Goal: Obtain resource: Obtain resource

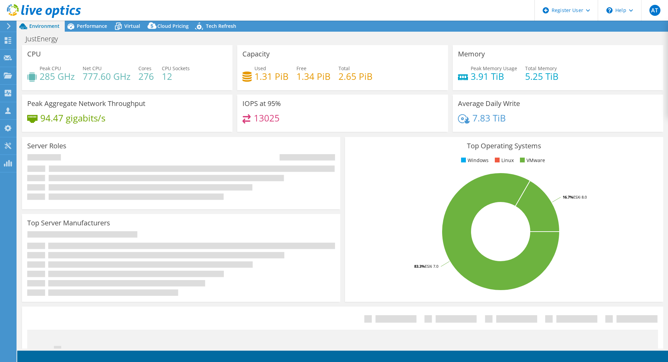
select select "[GEOGRAPHIC_DATA]"
select select "USD"
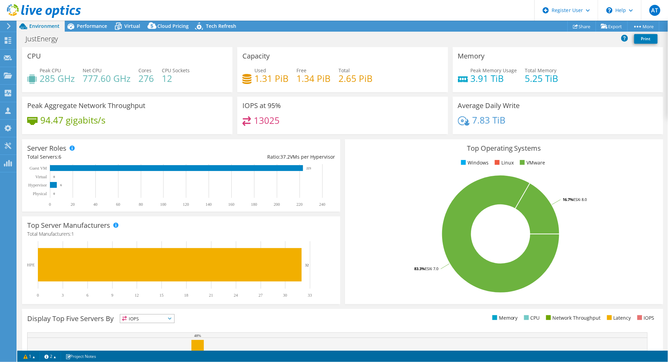
drag, startPoint x: 93, startPoint y: 24, endPoint x: 192, endPoint y: 132, distance: 146.9
click at [93, 24] on span "Performance" at bounding box center [92, 26] width 30 height 7
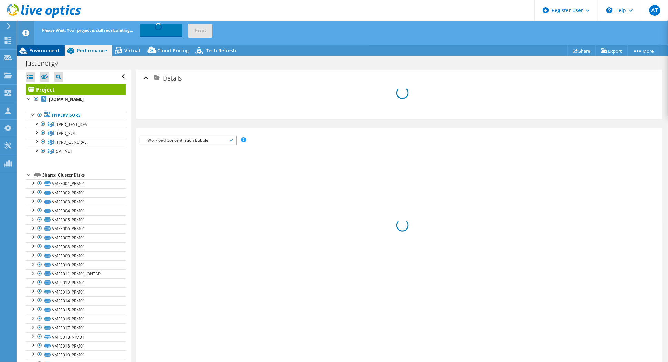
click at [50, 51] on span "Environment" at bounding box center [44, 50] width 30 height 7
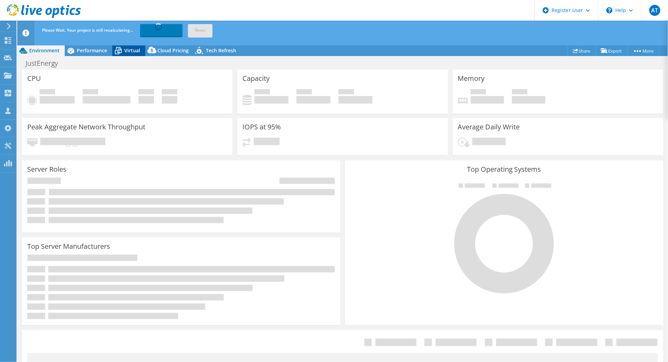
click at [112, 48] on icon at bounding box center [118, 51] width 12 height 12
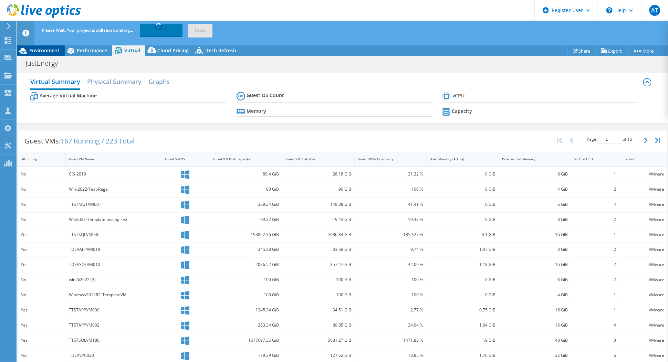
click at [40, 50] on span "Environment" at bounding box center [44, 50] width 30 height 7
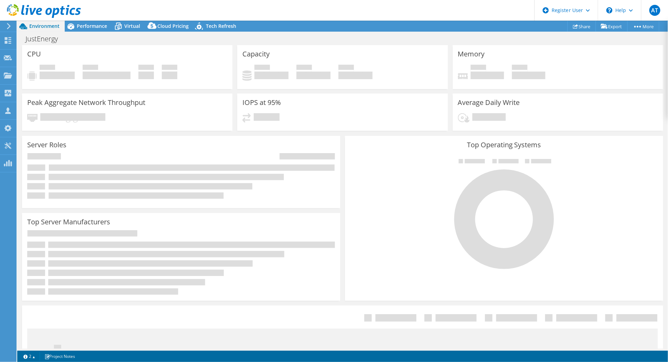
click at [8, 27] on icon at bounding box center [8, 26] width 5 height 6
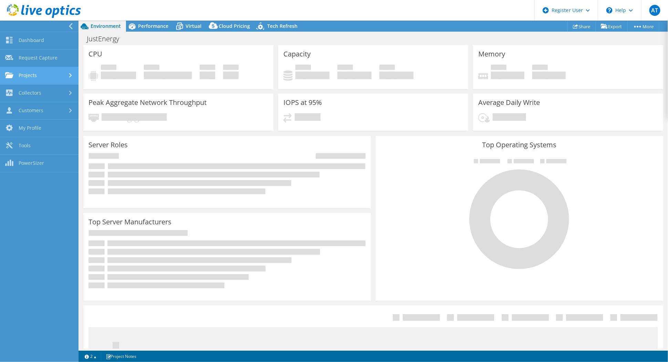
click at [27, 74] on link "Projects" at bounding box center [39, 76] width 78 height 18
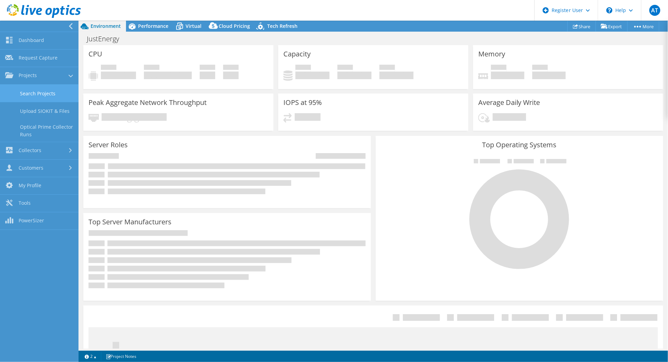
click at [35, 95] on link "Search Projects" at bounding box center [39, 94] width 78 height 18
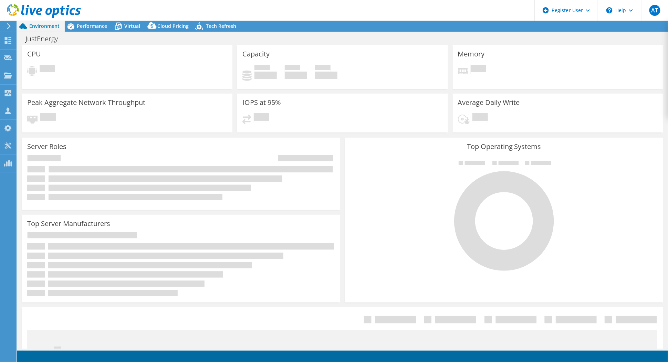
select select "[GEOGRAPHIC_DATA]"
select select "USD"
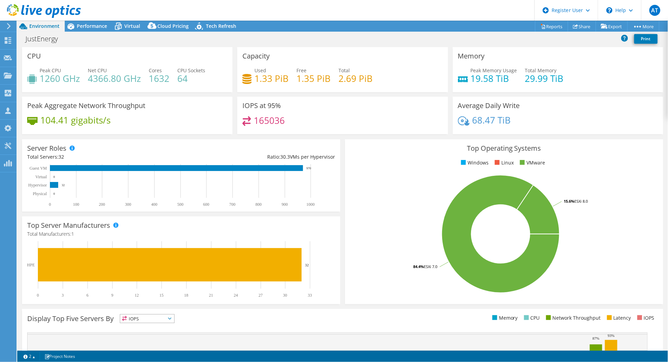
click at [86, 20] on header "AT Dell User Abhishak Thaploo Abhishak.Thaploo@dell.com Dell My Profile Log Out…" at bounding box center [334, 10] width 668 height 21
drag, startPoint x: 93, startPoint y: 32, endPoint x: 95, endPoint y: 29, distance: 4.2
click at [94, 31] on div "Project Actions Project Actions Reports Share Export vSAN ReadyNode Sizer" at bounding box center [342, 192] width 651 height 342
click at [96, 26] on span "Performance" at bounding box center [92, 26] width 30 height 7
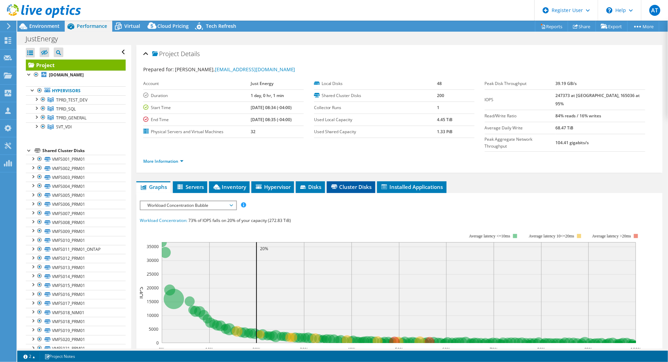
click at [358, 183] on span "Cluster Disks" at bounding box center [351, 186] width 42 height 7
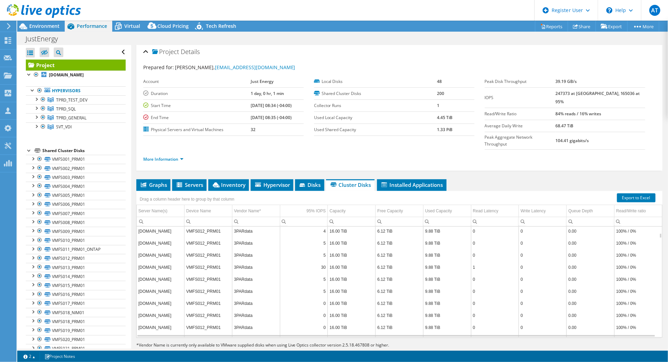
scroll to position [3746, 0]
click at [632, 193] on link "Export to Excel" at bounding box center [636, 197] width 39 height 9
click at [555, 24] on link "Reports" at bounding box center [551, 26] width 33 height 11
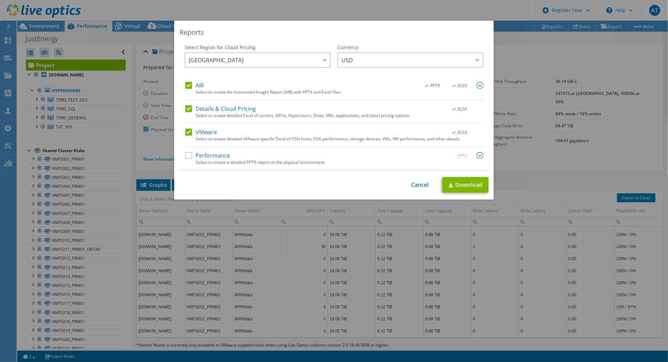
click at [259, 155] on div "Performance .PPTX" at bounding box center [334, 156] width 298 height 8
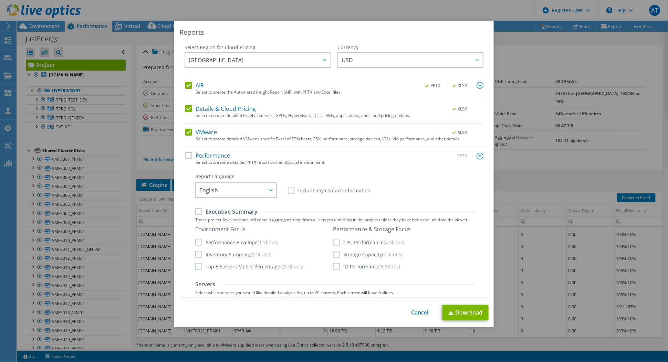
click at [186, 155] on label "Performance" at bounding box center [207, 155] width 45 height 7
click at [0, 0] on input "Performance" at bounding box center [0, 0] width 0 height 0
click at [462, 314] on link "Download" at bounding box center [465, 312] width 46 height 15
click at [500, 8] on div "Reports Select Region for Cloud Pricing Asia Pacific (Hong Kong) Asia Pacific (…" at bounding box center [334, 181] width 668 height 362
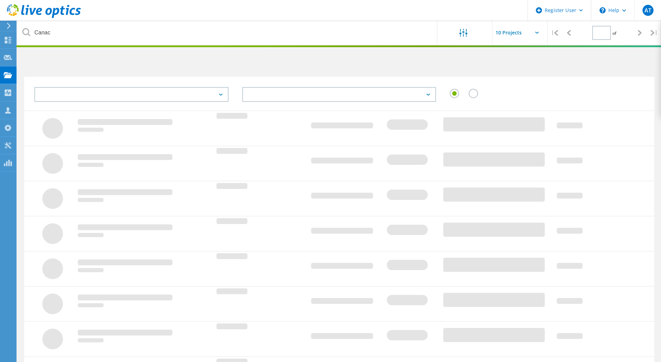
type input "1"
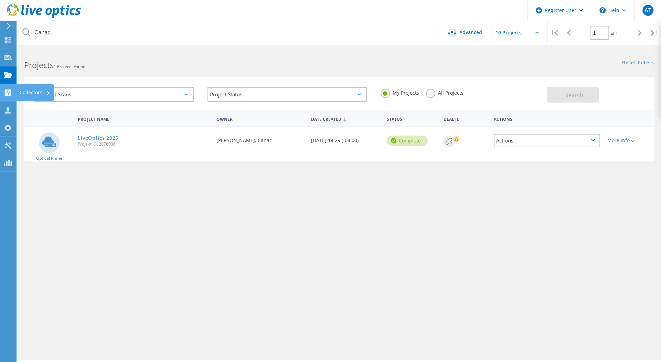
click at [5, 95] on use at bounding box center [8, 93] width 7 height 7
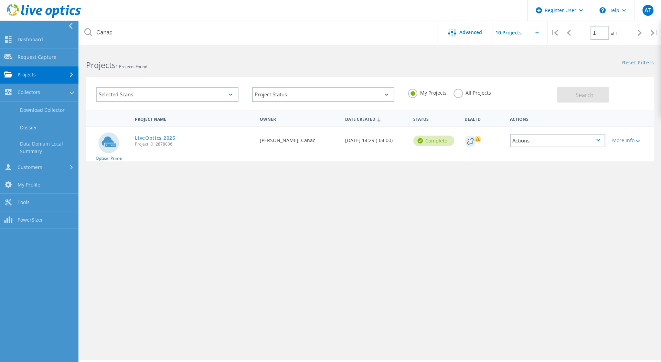
click at [70, 69] on link "Projects" at bounding box center [39, 75] width 78 height 18
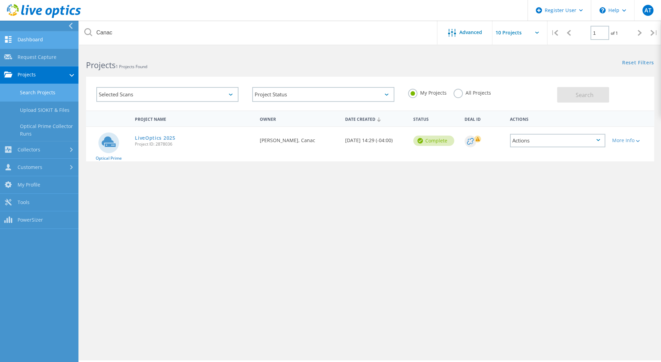
click at [41, 43] on link "Dashboard" at bounding box center [39, 40] width 78 height 18
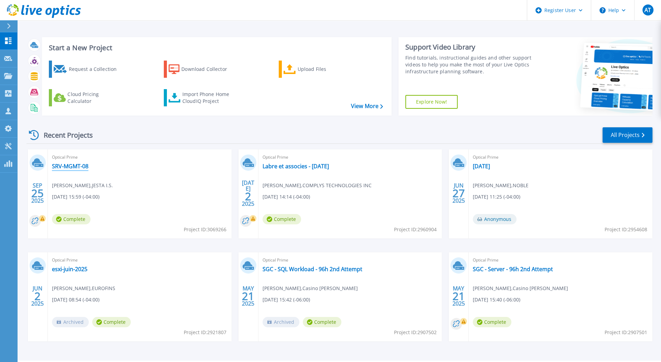
click at [78, 168] on link "SRV-MGMT-08" at bounding box center [70, 166] width 36 height 7
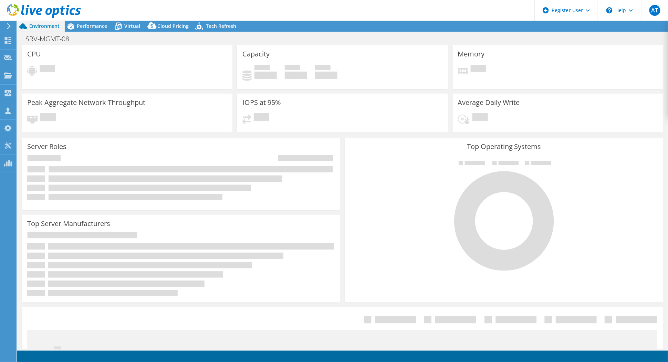
select select "[GEOGRAPHIC_DATA]"
select select "USD"
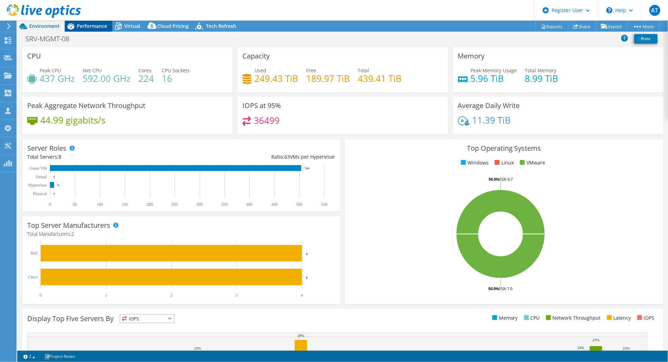
click at [96, 23] on span "Performance" at bounding box center [92, 26] width 30 height 7
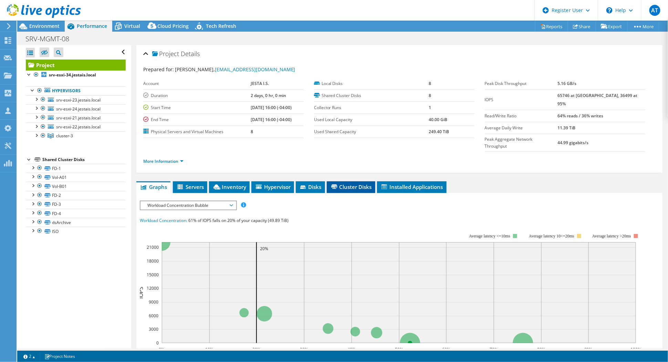
click at [356, 183] on span "Cluster Disks" at bounding box center [351, 186] width 42 height 7
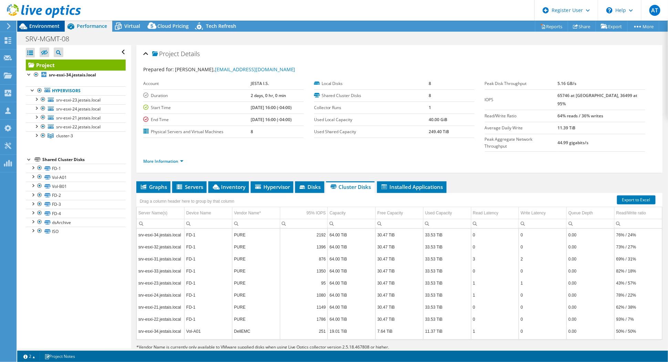
click at [53, 27] on span "Environment" at bounding box center [44, 26] width 30 height 7
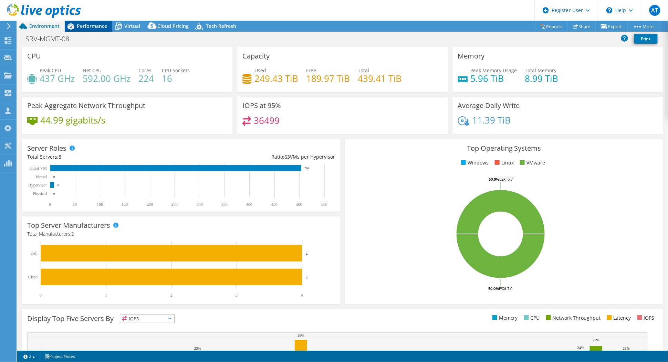
click at [83, 25] on span "Performance" at bounding box center [92, 26] width 30 height 7
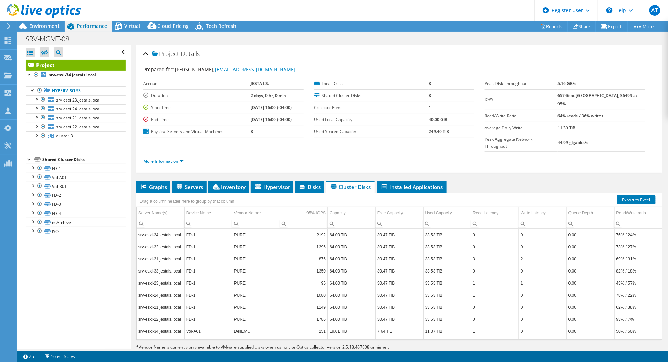
click at [628, 196] on link "Export to Excel" at bounding box center [636, 200] width 39 height 9
click at [35, 24] on span "Environment" at bounding box center [44, 26] width 30 height 7
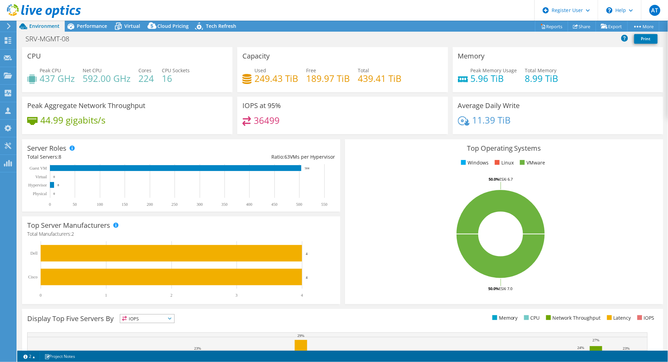
click at [380, 6] on header "AT Dell User Abhishak Thaploo Abhishak.Thaploo@dell.com Dell My Profile Log Out…" at bounding box center [334, 10] width 668 height 21
drag, startPoint x: 356, startPoint y: 82, endPoint x: 397, endPoint y: 80, distance: 41.4
click at [397, 80] on h4 "439.41 TiB" at bounding box center [380, 79] width 44 height 8
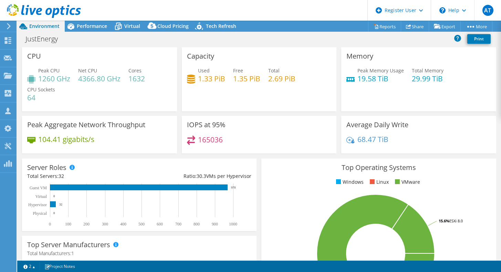
select select "[GEOGRAPHIC_DATA]"
select select "USD"
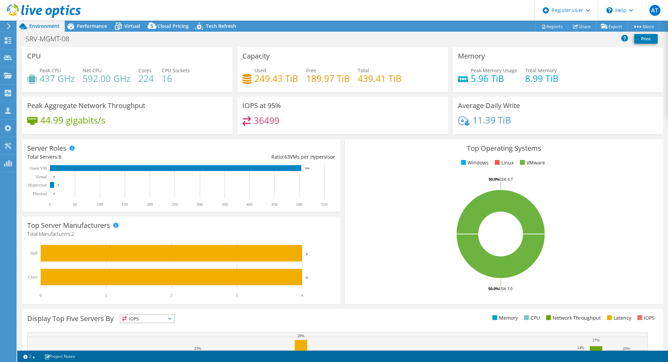
select select "[GEOGRAPHIC_DATA]"
select select "USD"
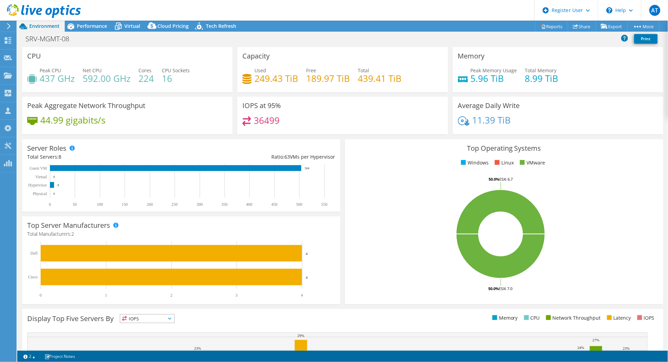
click at [295, 87] on div "Used 249.43 TiB Free 189.97 TiB Total 439.41 TiB" at bounding box center [342, 78] width 200 height 22
drag, startPoint x: 254, startPoint y: 83, endPoint x: 297, endPoint y: 82, distance: 43.0
click at [297, 82] on div "Used 249.43 TiB Free 189.97 TiB Total 439.41 TiB" at bounding box center [342, 78] width 200 height 22
click at [300, 81] on div "Used 249.43 TiB Free 189.97 TiB Total 439.41 TiB" at bounding box center [342, 78] width 200 height 22
drag, startPoint x: 415, startPoint y: 81, endPoint x: 342, endPoint y: 81, distance: 73.0
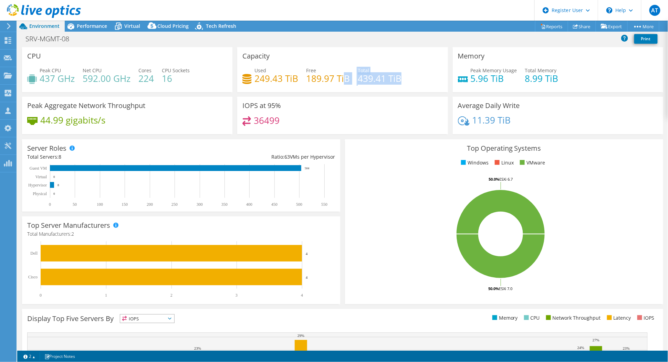
click at [342, 81] on div "Used 249.43 TiB Free 189.97 TiB Total 439.41 TiB" at bounding box center [342, 78] width 200 height 22
drag, startPoint x: 342, startPoint y: 81, endPoint x: 391, endPoint y: 101, distance: 53.3
click at [391, 101] on div "IOPS at 95% 36499" at bounding box center [342, 116] width 210 height 38
click at [80, 27] on span "Performance" at bounding box center [92, 26] width 30 height 7
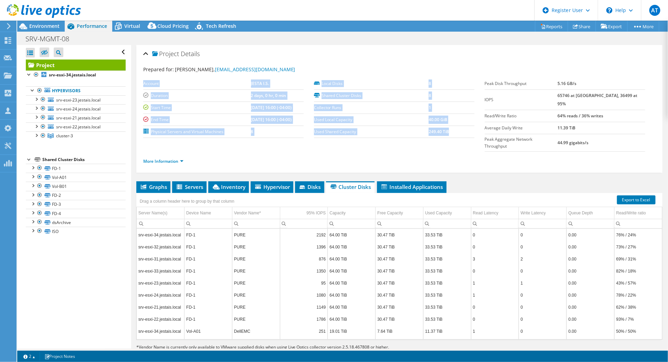
drag, startPoint x: 310, startPoint y: 131, endPoint x: 459, endPoint y: 137, distance: 148.8
click at [459, 137] on section "Prepared for: Sebastien Labrie, slabrie@jestais.com Account JESTA I.S. Duration…" at bounding box center [399, 118] width 512 height 105
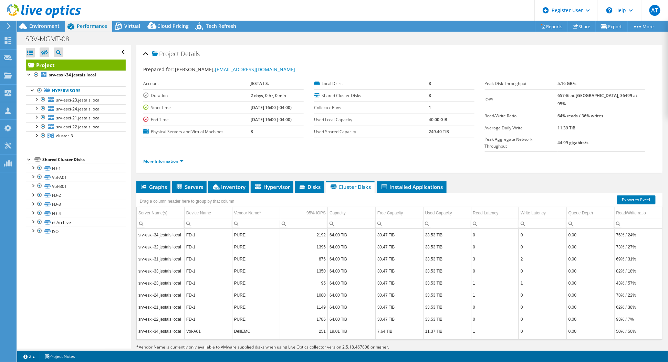
drag, startPoint x: 459, startPoint y: 137, endPoint x: 437, endPoint y: 153, distance: 26.8
click at [435, 153] on div "More Information" at bounding box center [399, 161] width 512 height 19
